Goal: Task Accomplishment & Management: Manage account settings

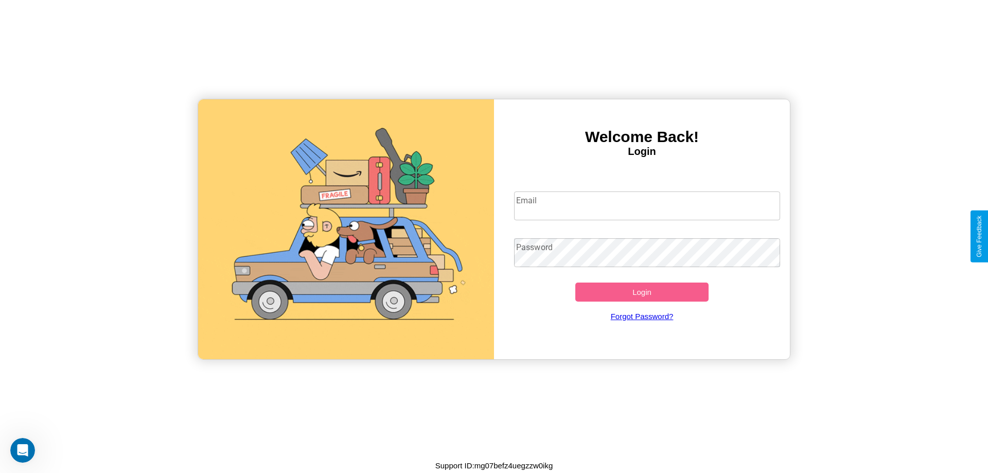
click at [647, 205] on input "Email" at bounding box center [647, 206] width 267 height 29
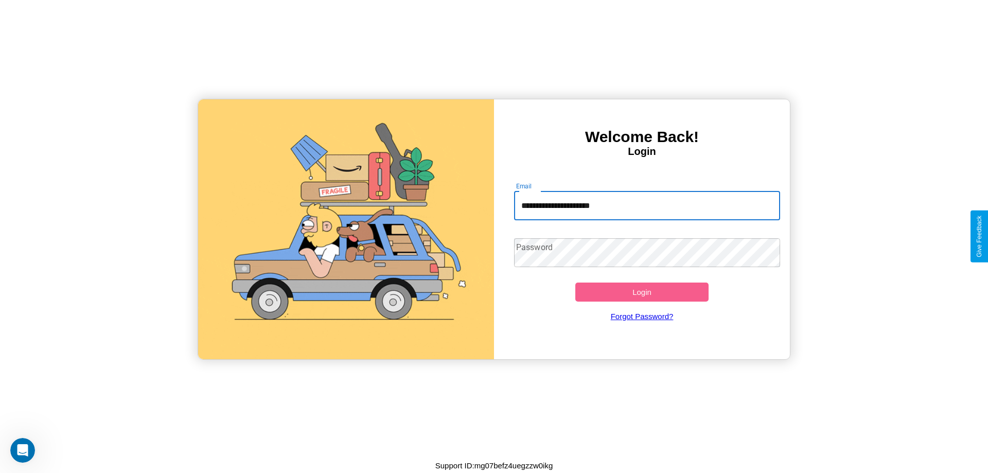
type input "**********"
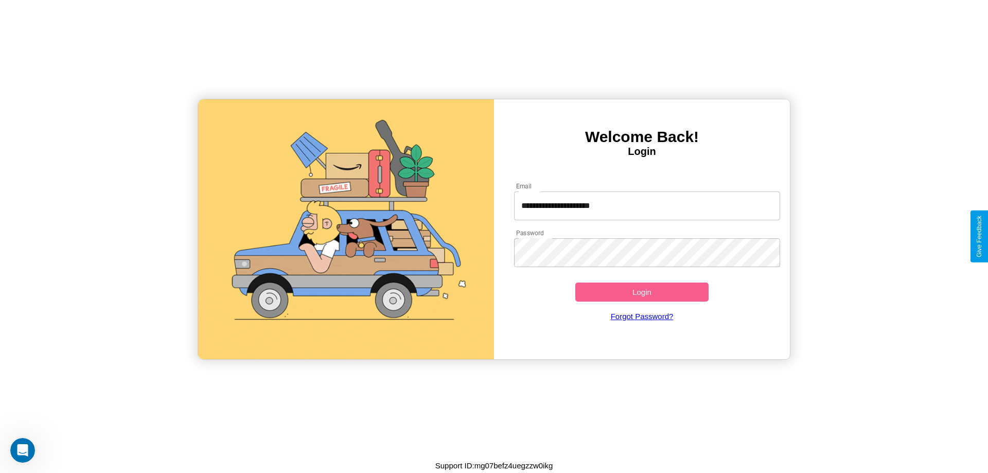
click at [642, 292] on button "Login" at bounding box center [642, 292] width 133 height 19
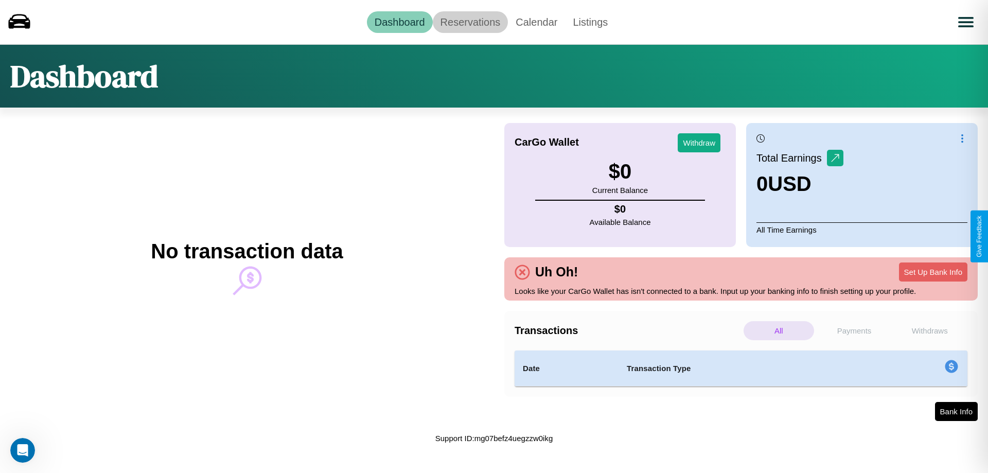
click at [470, 22] on link "Reservations" at bounding box center [471, 22] width 76 height 22
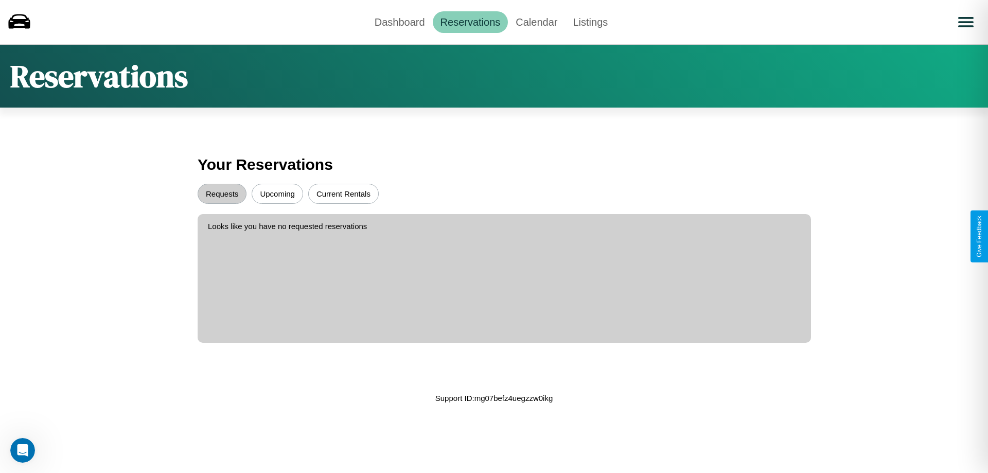
click at [277, 194] on button "Upcoming" at bounding box center [277, 194] width 51 height 20
click at [222, 194] on button "Requests" at bounding box center [222, 194] width 49 height 20
click at [536, 22] on link "Calendar" at bounding box center [536, 22] width 57 height 22
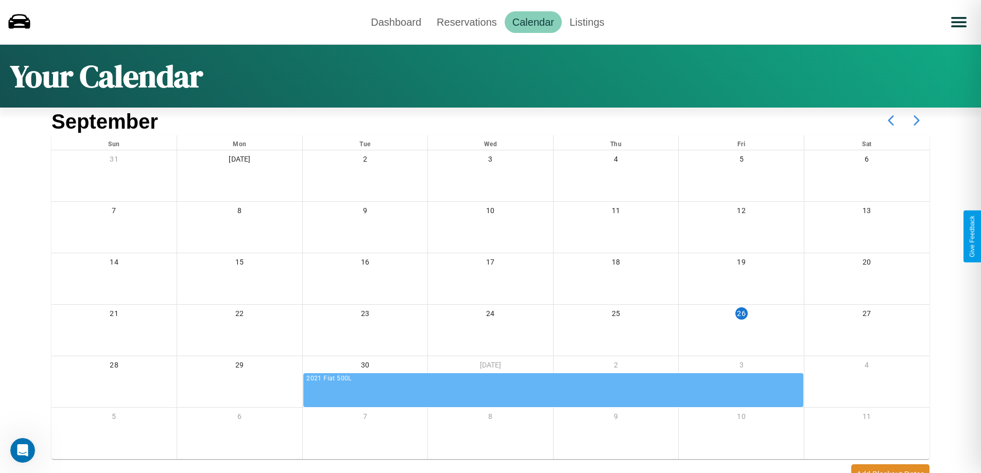
click at [916, 120] on icon at bounding box center [917, 121] width 26 height 26
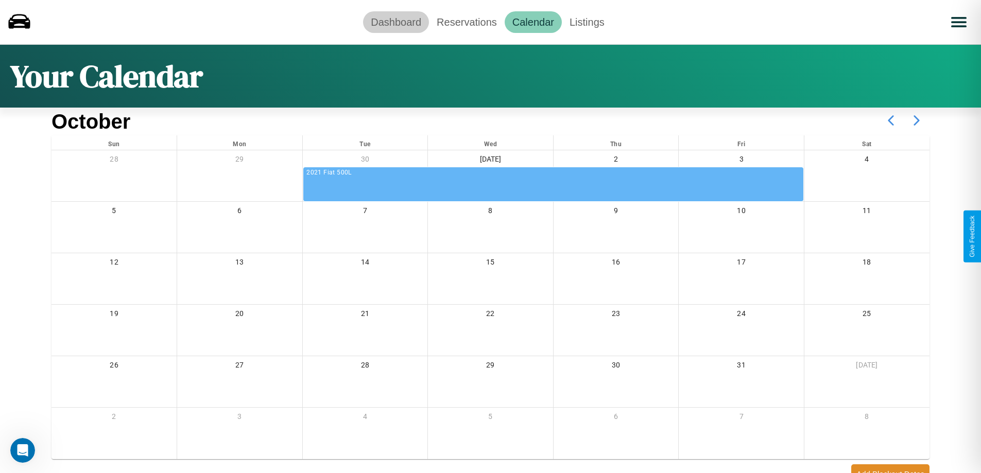
click at [396, 22] on link "Dashboard" at bounding box center [396, 22] width 66 height 22
